Goal: Information Seeking & Learning: Learn about a topic

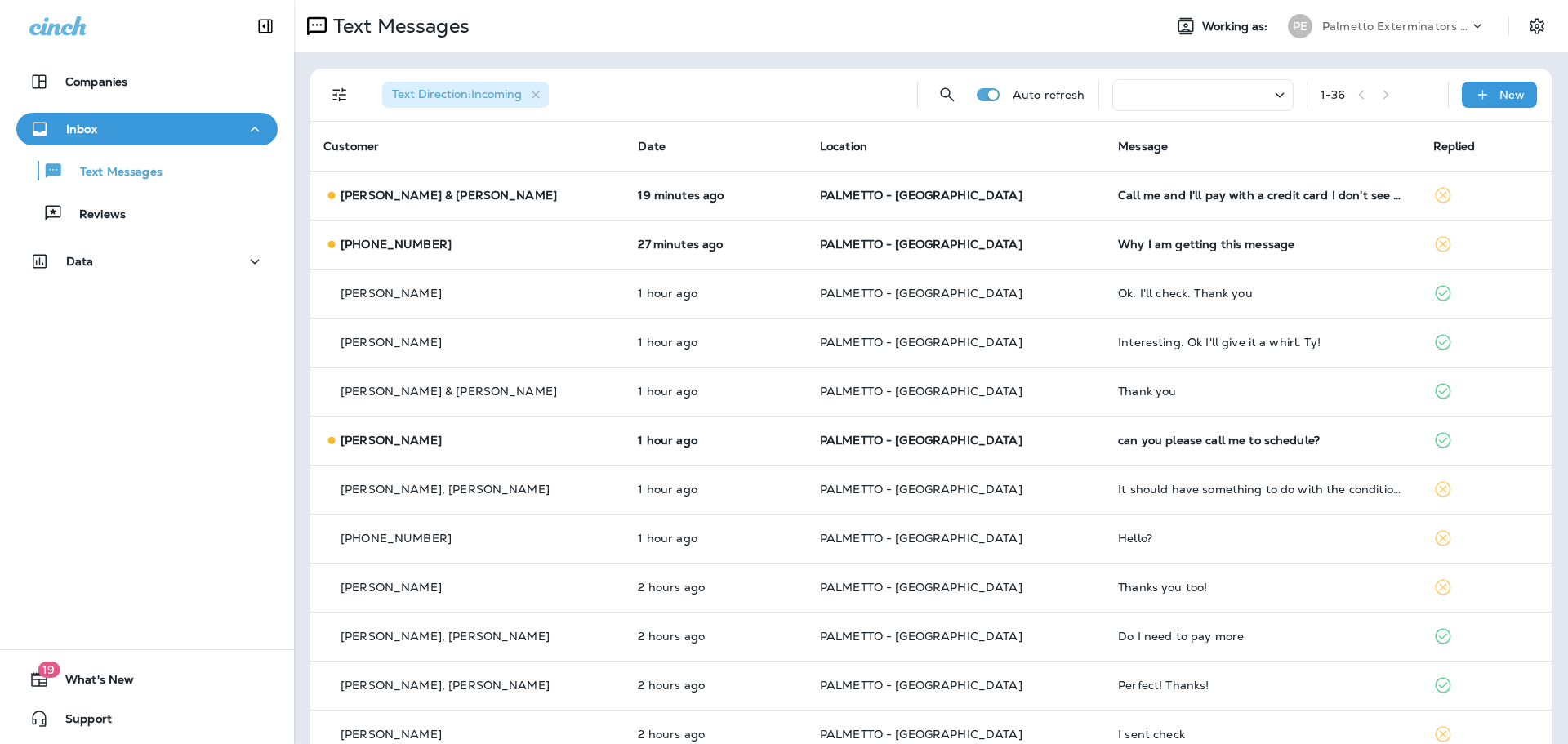
scroll to position [81, 0]
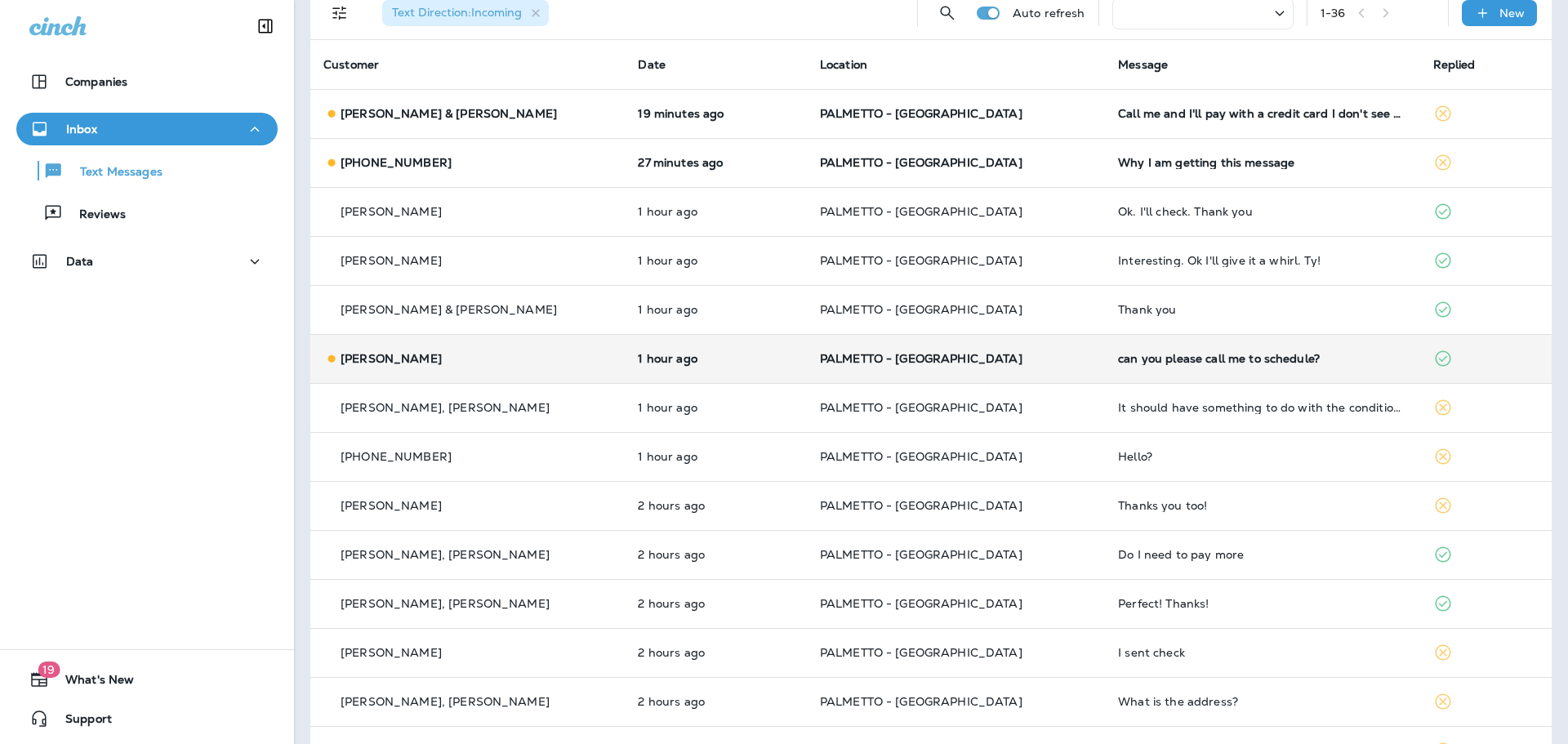
click at [1163, 365] on div "can you please call me to schedule?" at bounding box center [1263, 358] width 288 height 13
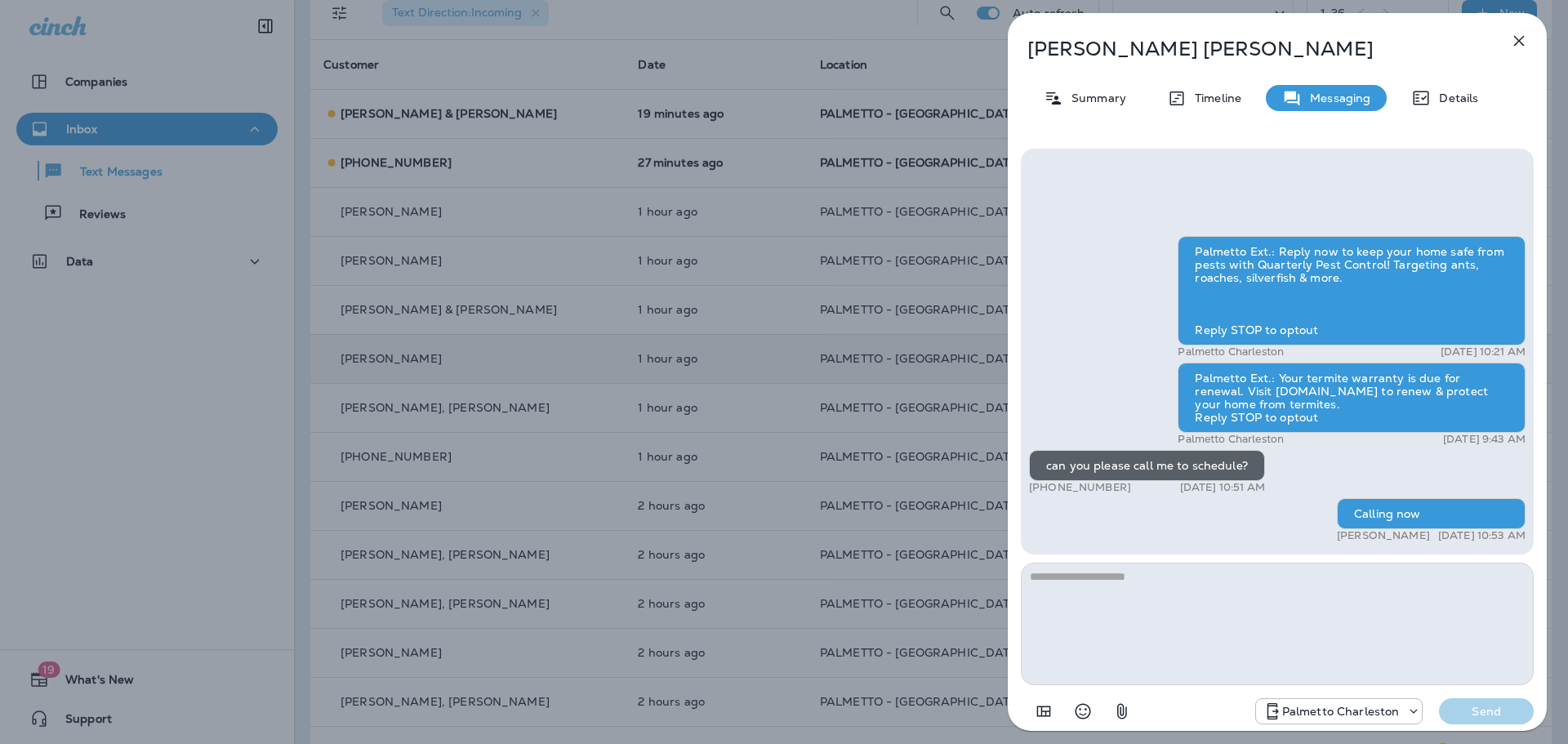
click at [1514, 44] on icon "button" at bounding box center [1519, 41] width 20 height 20
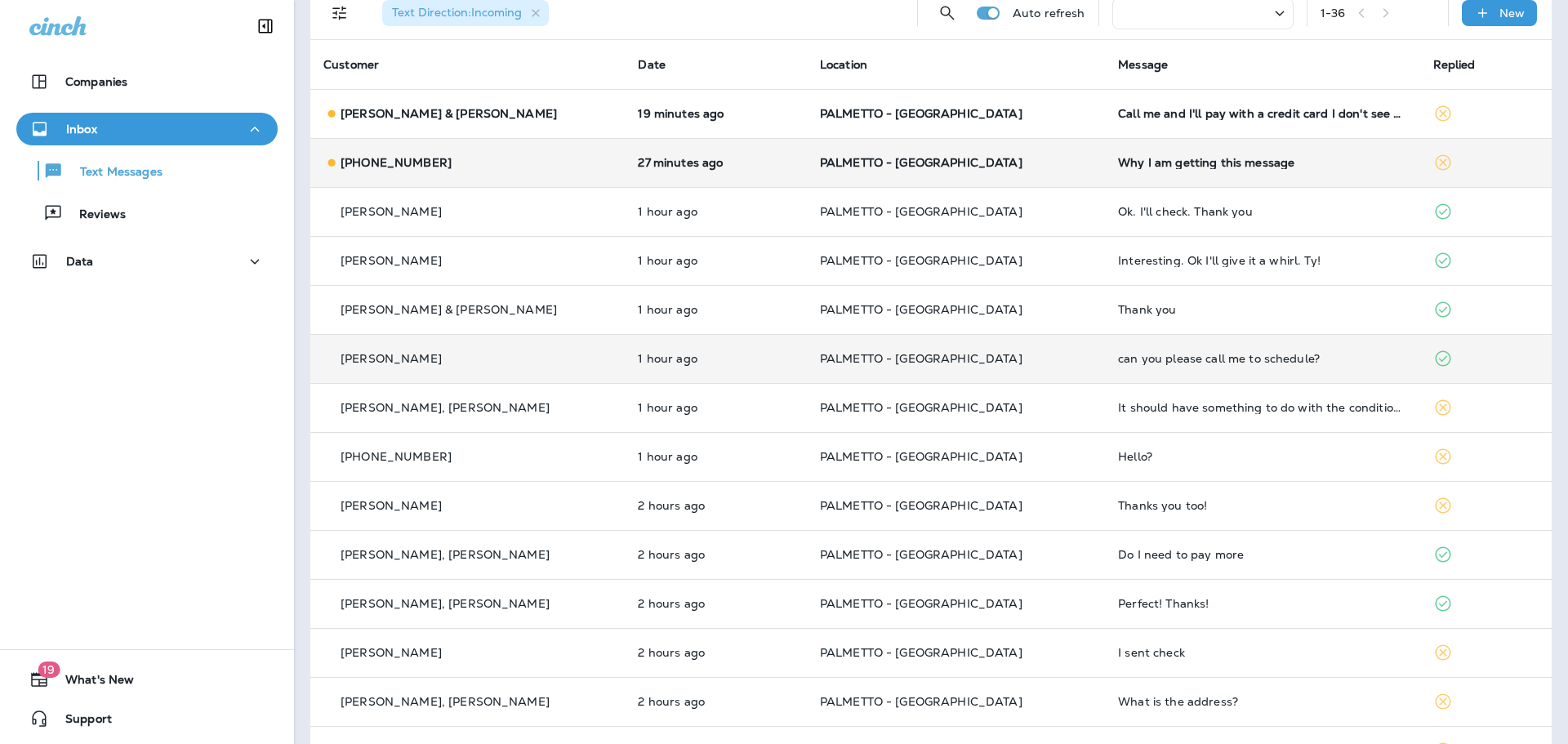
click at [1129, 170] on td "Why I am getting this message" at bounding box center [1262, 163] width 315 height 49
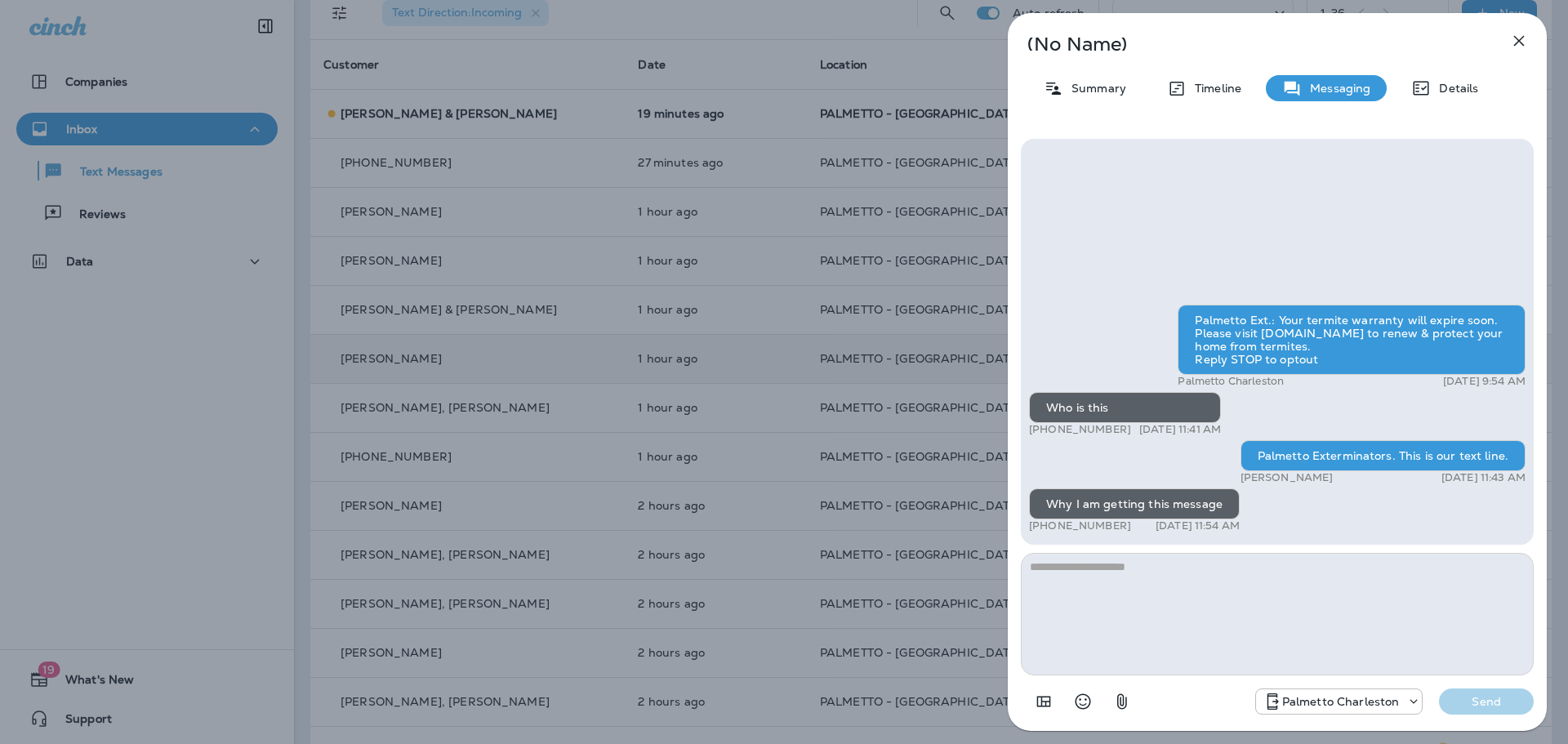
click at [1520, 36] on icon "button" at bounding box center [1519, 41] width 20 height 20
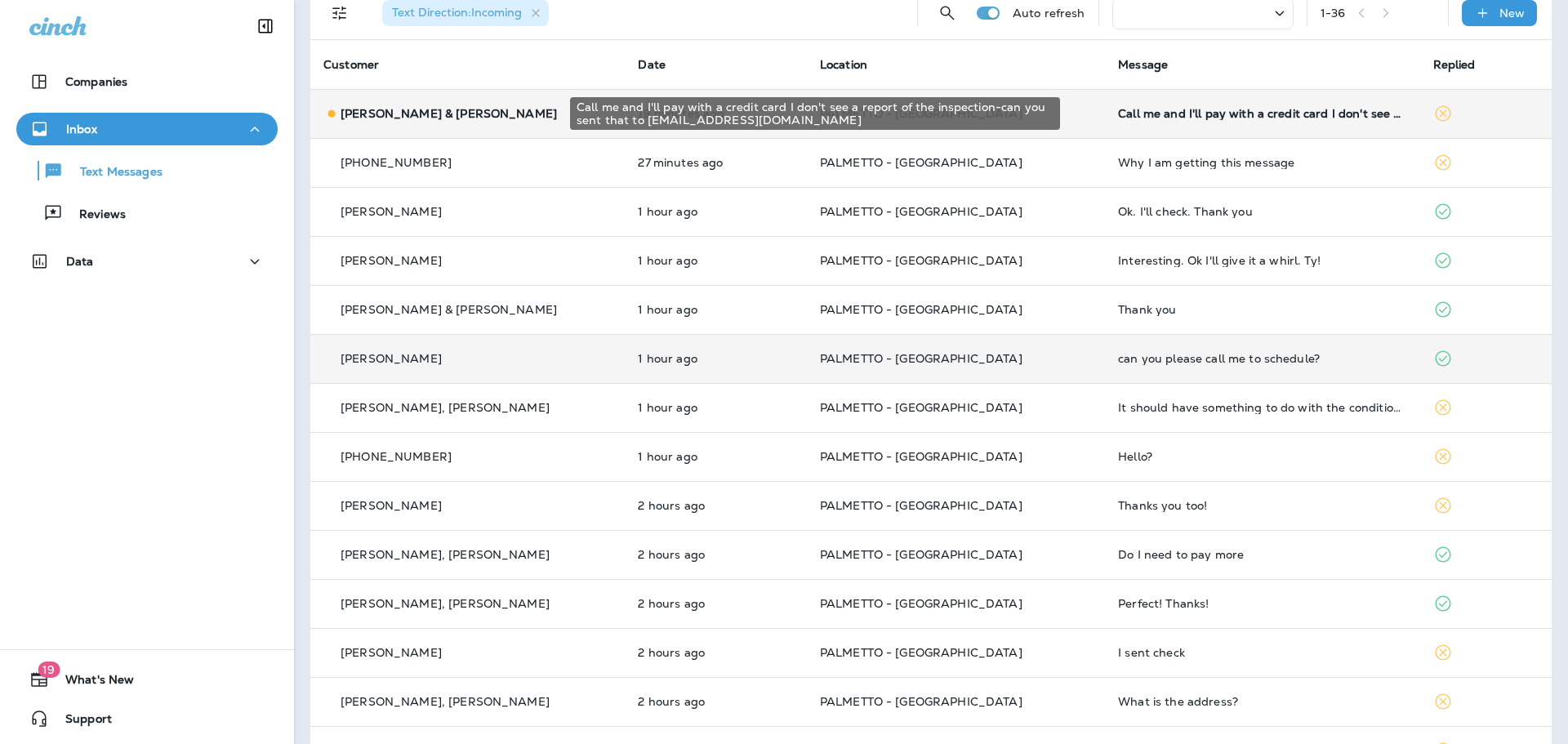
click at [1247, 116] on div "Call me and I'll pay with a credit card I don't see a report of the inspection-…" at bounding box center [1263, 113] width 288 height 13
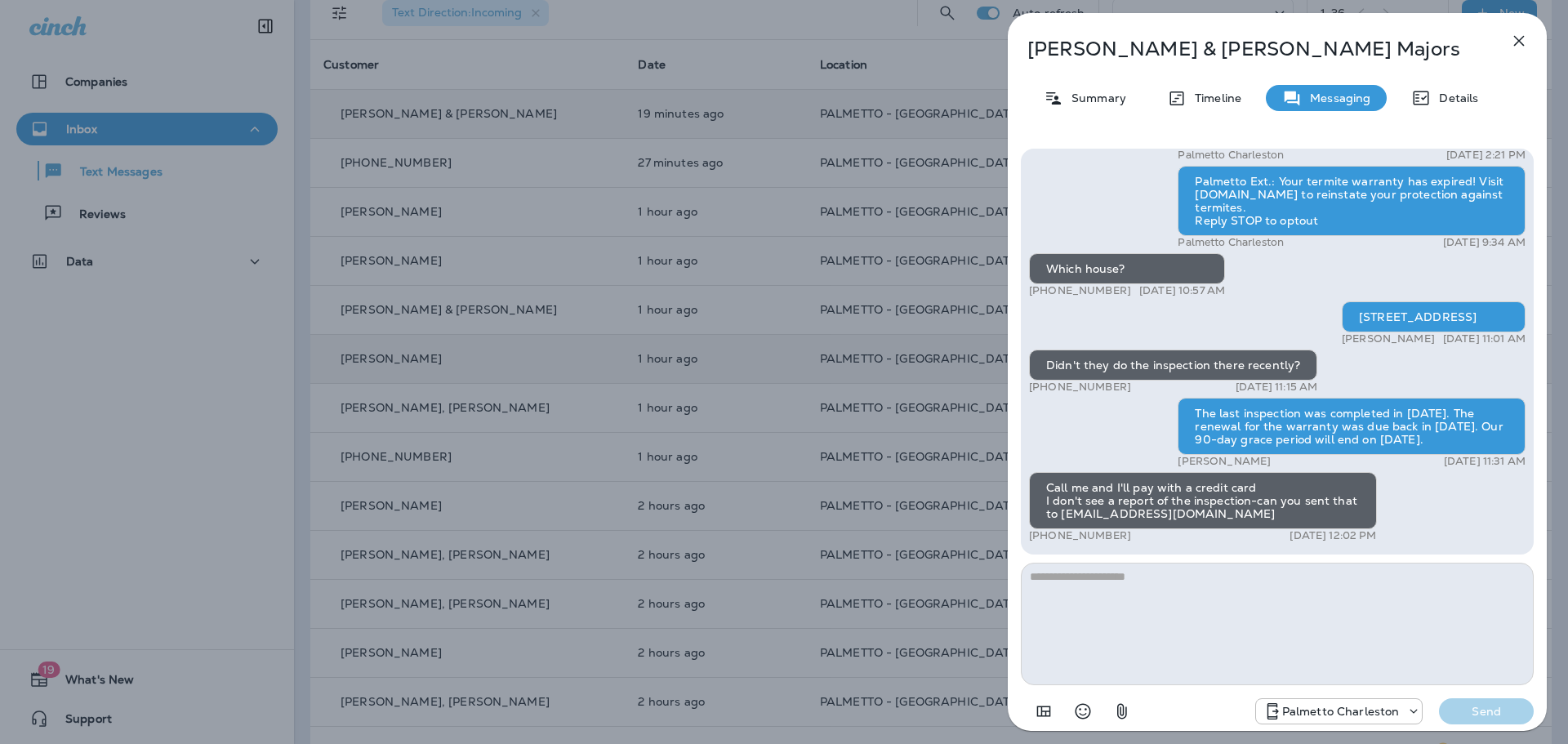
click at [1513, 46] on icon "button" at bounding box center [1519, 41] width 20 height 20
